Goal: Information Seeking & Learning: Learn about a topic

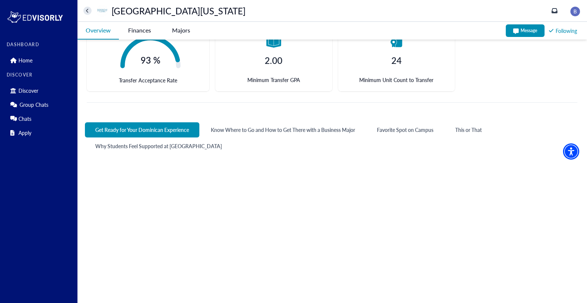
scroll to position [287, 0]
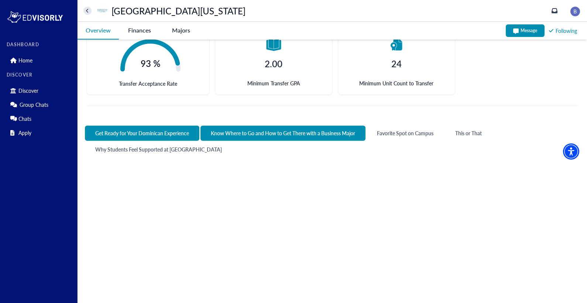
click at [277, 134] on button "Know Where to Go and How to Get There with a Business Major" at bounding box center [282, 133] width 165 height 15
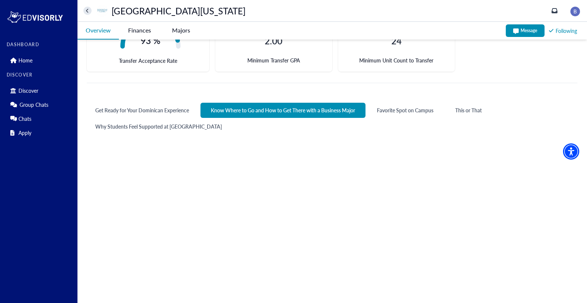
scroll to position [310, 0]
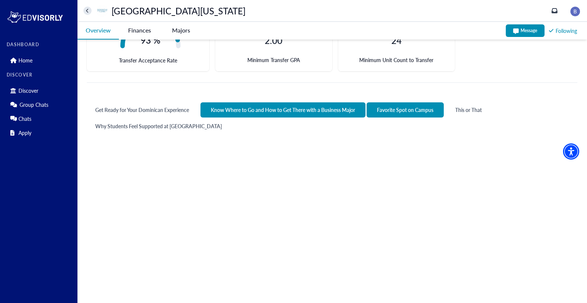
click at [387, 111] on button "Favorite Spot on Campus" at bounding box center [405, 109] width 77 height 15
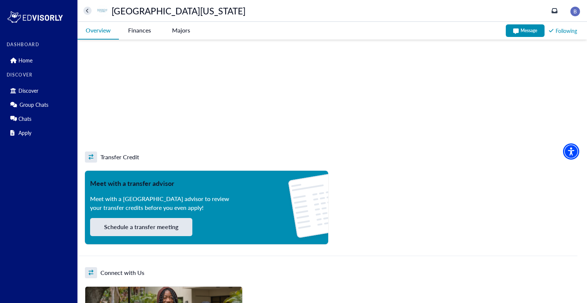
scroll to position [488, 0]
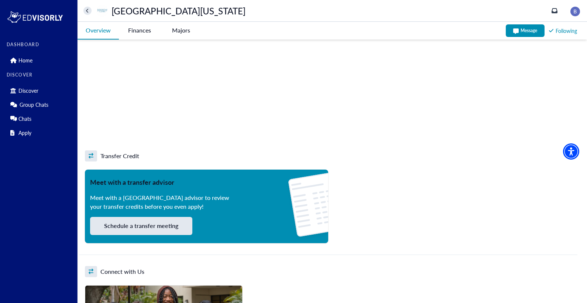
click at [153, 227] on button "Schedule a transfer meeting" at bounding box center [141, 226] width 102 height 18
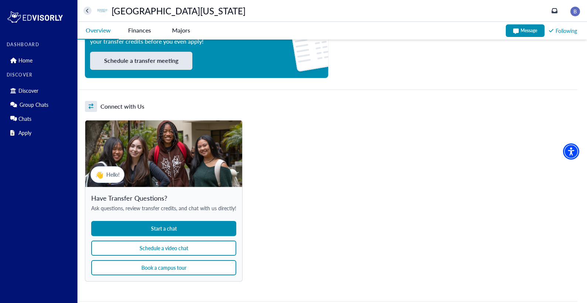
scroll to position [667, 0]
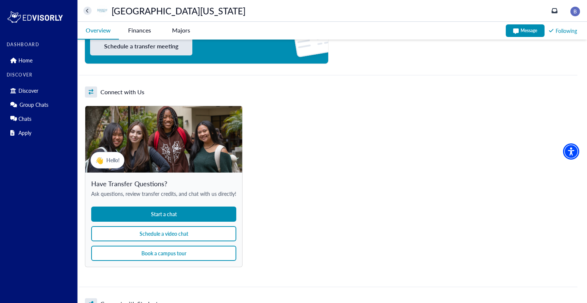
click at [177, 236] on button "Schedule a video chat" at bounding box center [163, 233] width 145 height 15
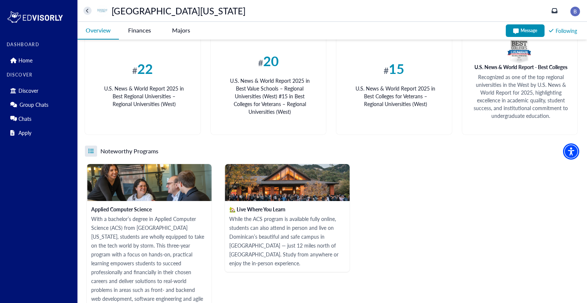
scroll to position [1122, 0]
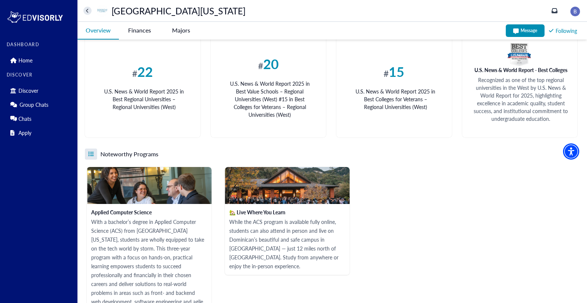
click at [138, 34] on California-tag "Finances" at bounding box center [139, 30] width 41 height 17
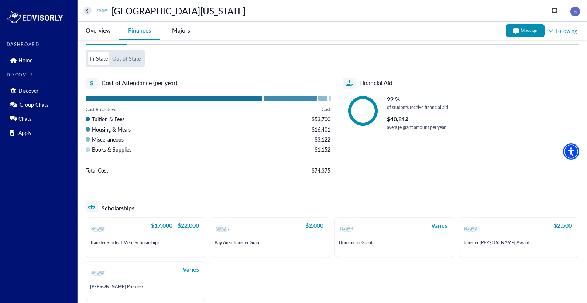
scroll to position [33, 0]
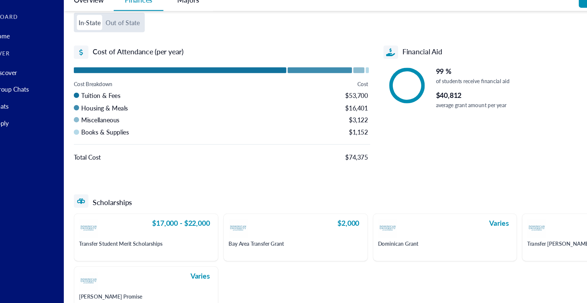
click at [123, 54] on button "Out of State" at bounding box center [126, 49] width 31 height 13
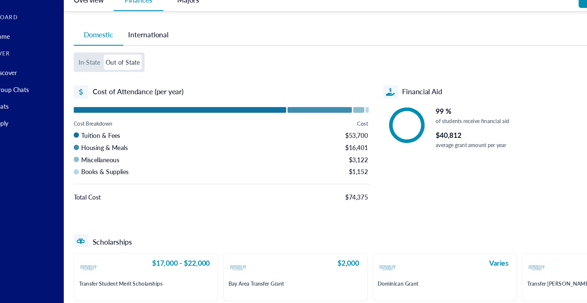
scroll to position [0, 0]
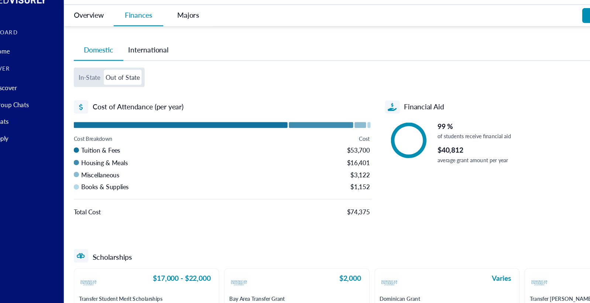
click at [180, 32] on -tag "Majors" at bounding box center [180, 30] width 41 height 17
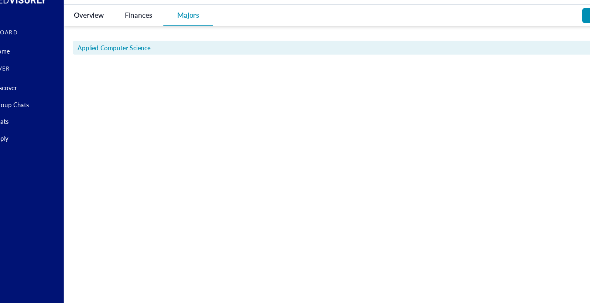
drag, startPoint x: 108, startPoint y: 32, endPoint x: 130, endPoint y: 40, distance: 23.5
click at [130, 40] on div "Overview Finances Majors Message Following Dominican University of California S…" at bounding box center [334, 50] width 512 height 56
click at [134, 35] on California-tag "Finances" at bounding box center [139, 30] width 41 height 17
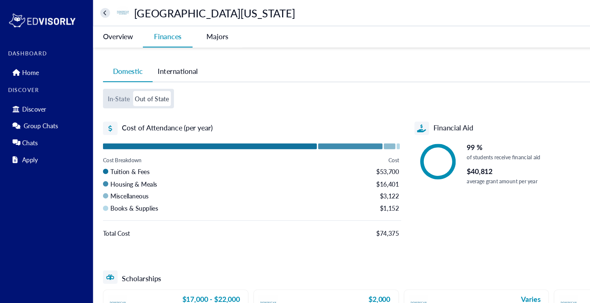
click at [105, 34] on California-tag "Overview" at bounding box center [98, 30] width 41 height 17
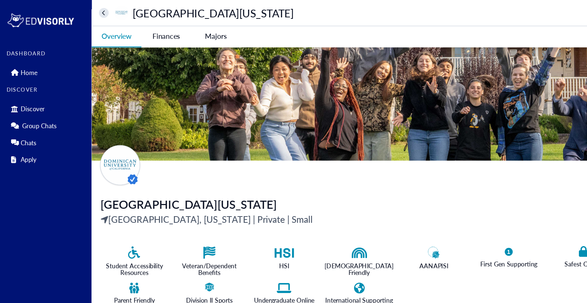
scroll to position [13, 0]
